Goal: Check status: Check status

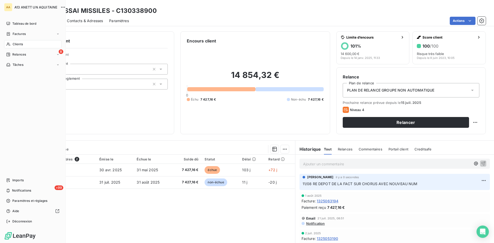
drag, startPoint x: 8, startPoint y: 42, endPoint x: 48, endPoint y: 44, distance: 39.4
click at [8, 42] on div "Clients" at bounding box center [32, 44] width 57 height 8
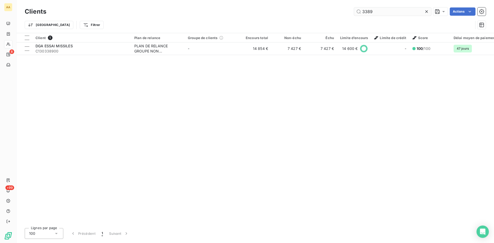
drag, startPoint x: 378, startPoint y: 12, endPoint x: 362, endPoint y: 13, distance: 15.5
click at [362, 13] on input "3389" at bounding box center [392, 11] width 77 height 8
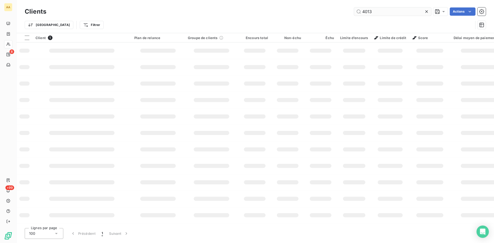
type input "4013"
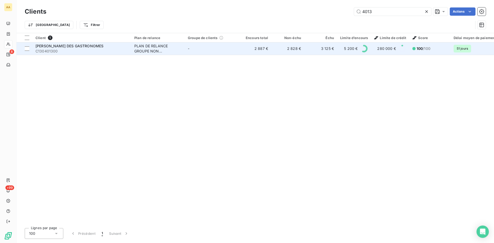
click at [145, 46] on div "PLAN DE RELANCE GROUPE NON AUTOMATIQUE" at bounding box center [157, 49] width 47 height 10
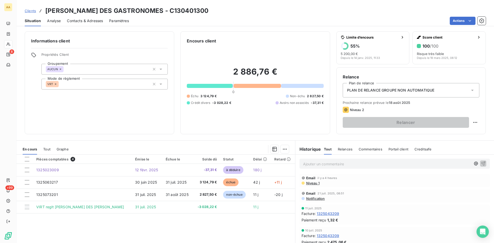
click at [312, 164] on p "Ajouter un commentaire ﻿" at bounding box center [387, 164] width 168 height 6
click at [350, 163] on span "11/08 OK FAIT LA REGUL ECRAT PAIEMENT" at bounding box center [341, 163] width 76 height 4
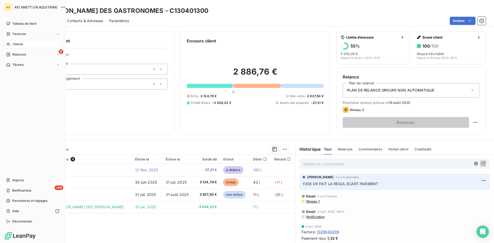
drag, startPoint x: 12, startPoint y: 45, endPoint x: 46, endPoint y: 50, distance: 34.8
click at [12, 45] on div "Clients" at bounding box center [32, 44] width 57 height 8
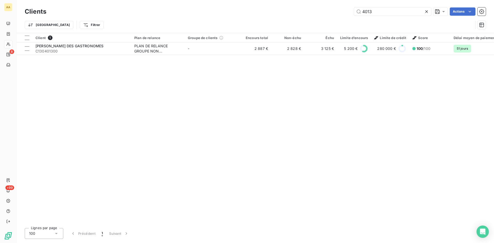
drag, startPoint x: 374, startPoint y: 12, endPoint x: 341, endPoint y: 13, distance: 33.0
click at [341, 13] on div "4013 Actions" at bounding box center [270, 11] width 434 height 8
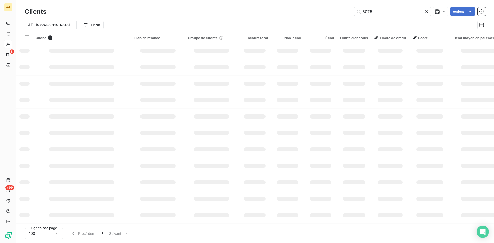
type input "6075"
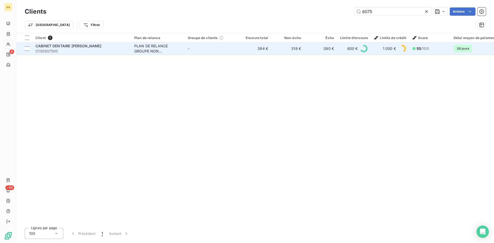
click at [137, 49] on div "PLAN DE RELANCE GROUPE NON AUTOMATIQUE" at bounding box center [157, 49] width 47 height 10
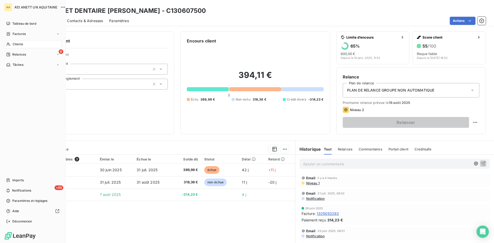
click at [9, 44] on icon at bounding box center [8, 44] width 4 height 3
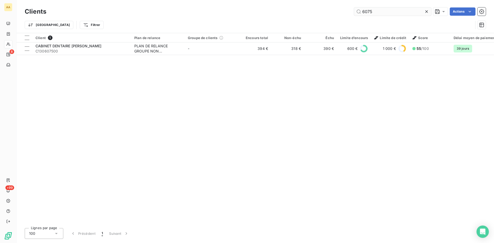
drag, startPoint x: 376, startPoint y: 12, endPoint x: 358, endPoint y: 14, distance: 18.2
click at [358, 14] on input "6075" at bounding box center [392, 11] width 77 height 8
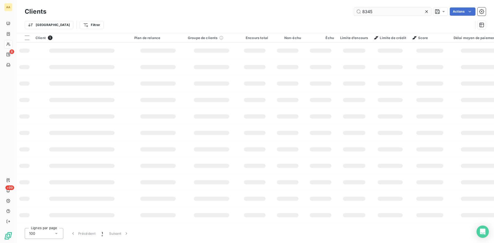
type input "8345"
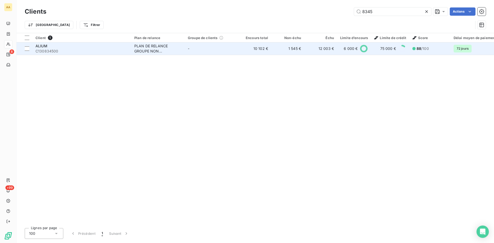
click at [162, 47] on div "PLAN DE RELANCE GROUPE NON AUTOMATIQUE" at bounding box center [157, 49] width 47 height 10
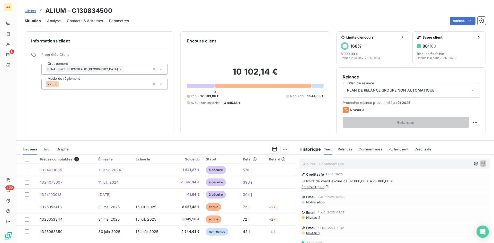
scroll to position [52, 0]
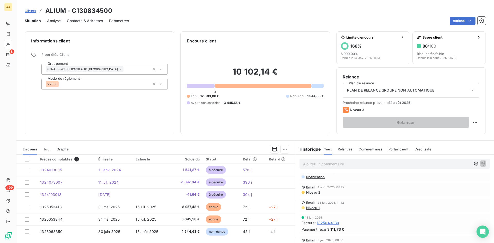
click at [317, 192] on span "Niveau 2" at bounding box center [313, 193] width 15 height 4
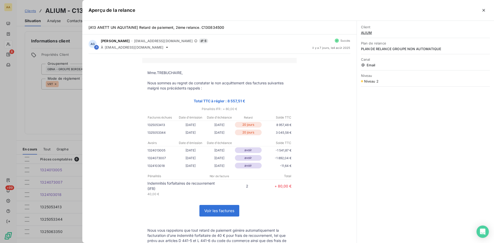
drag, startPoint x: 483, startPoint y: 8, endPoint x: 485, endPoint y: 13, distance: 5.7
click at [483, 10] on icon "button" at bounding box center [484, 10] width 5 height 5
